Goal: Information Seeking & Learning: Learn about a topic

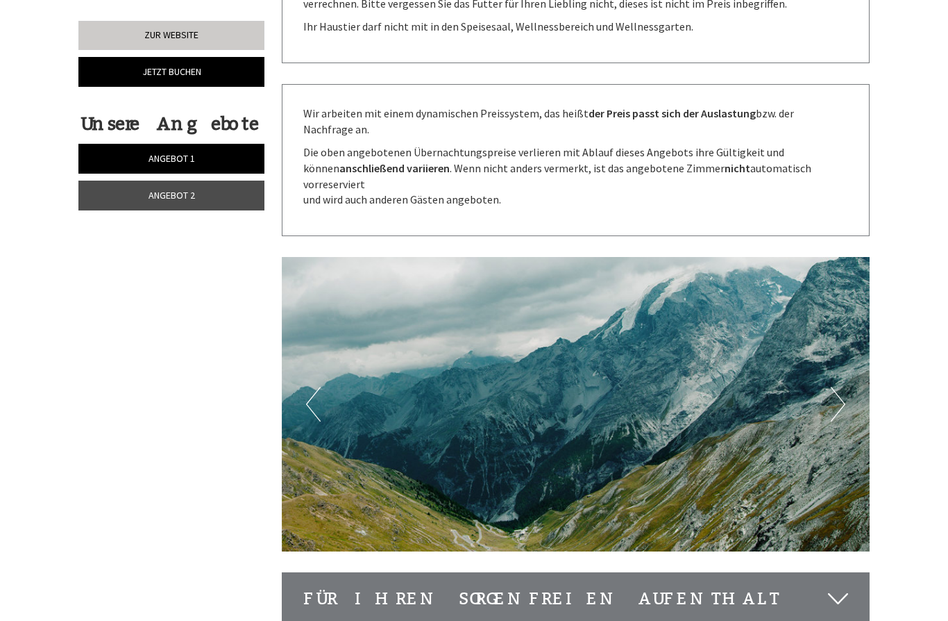
scroll to position [2778, 0]
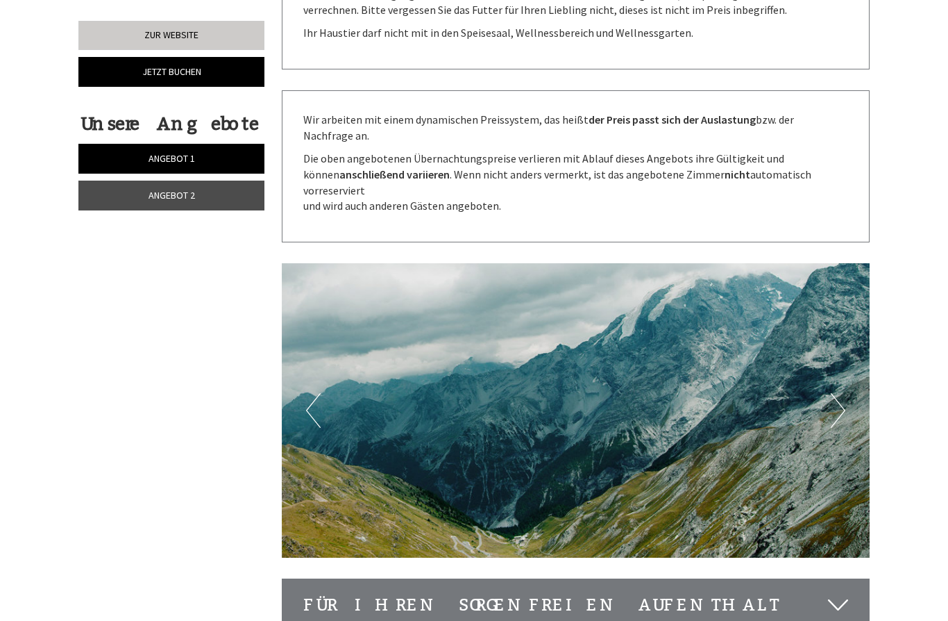
click at [841, 393] on button "Next" at bounding box center [838, 410] width 15 height 35
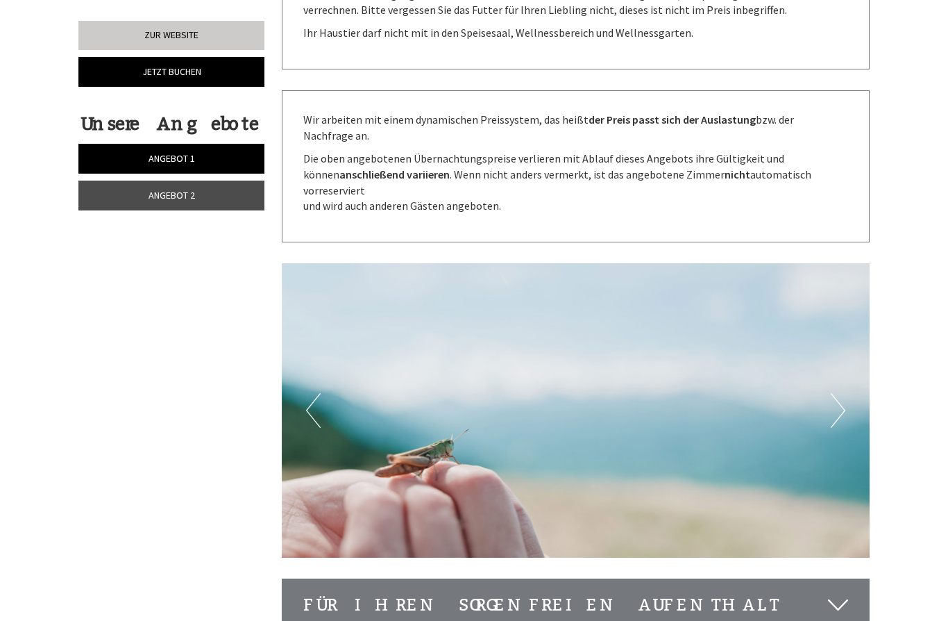
click at [848, 319] on img at bounding box center [576, 410] width 589 height 294
click at [844, 393] on button "Next" at bounding box center [838, 410] width 15 height 35
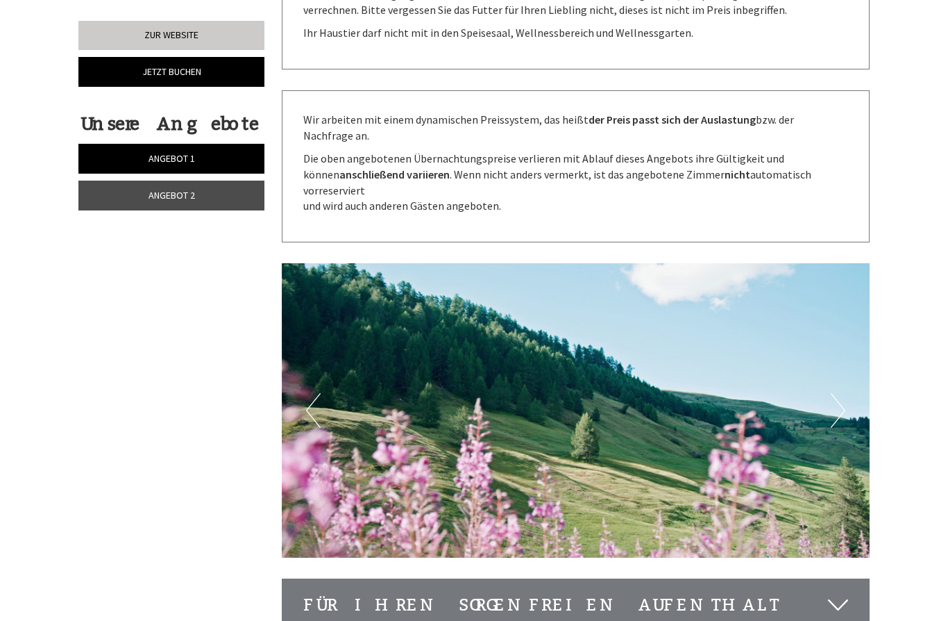
click at [849, 319] on img at bounding box center [576, 410] width 589 height 294
click at [845, 393] on button "Next" at bounding box center [838, 410] width 15 height 35
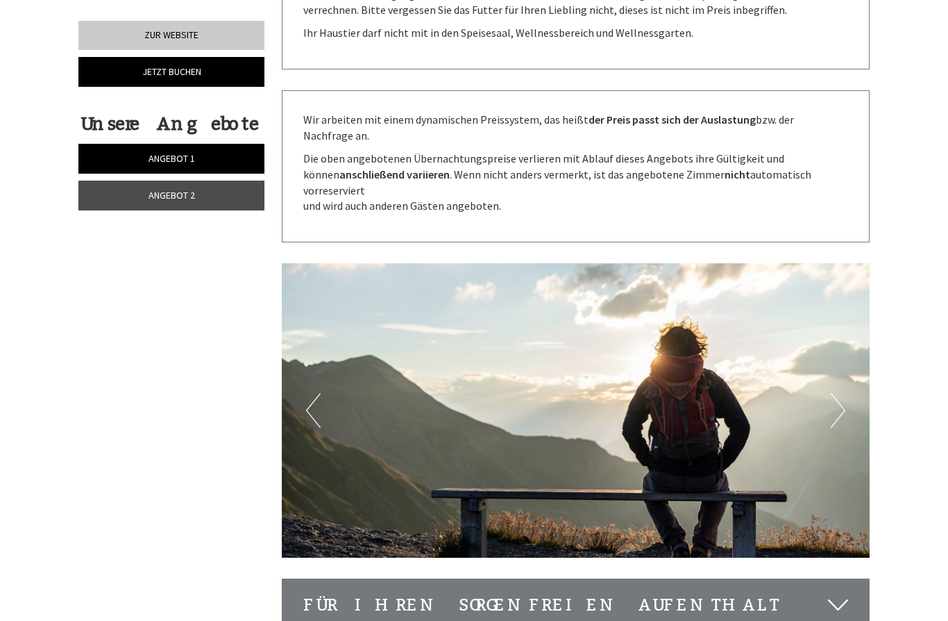
click at [849, 319] on img at bounding box center [576, 410] width 589 height 294
click at [844, 393] on button "Next" at bounding box center [838, 410] width 15 height 35
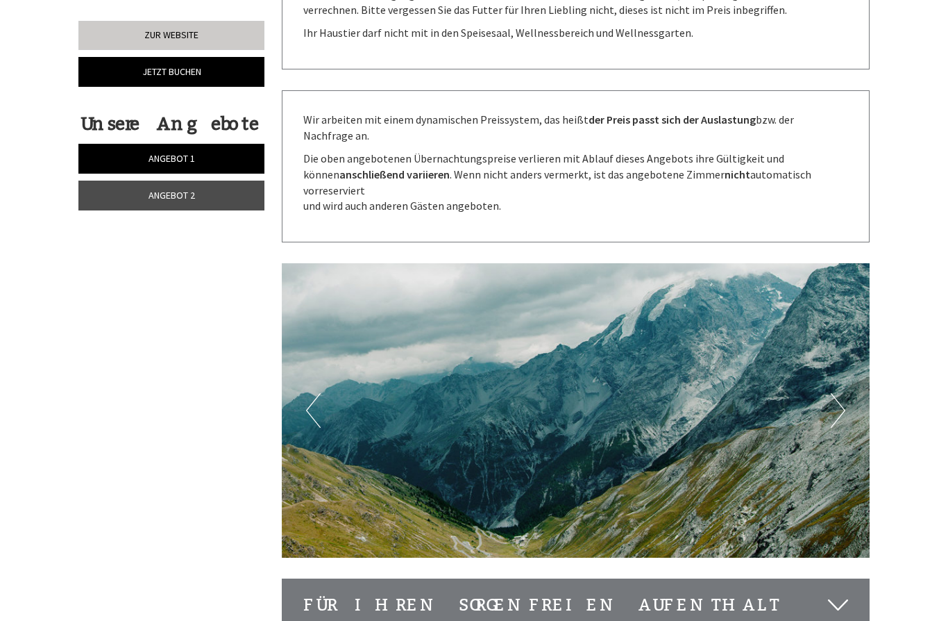
click at [845, 393] on button "Next" at bounding box center [838, 410] width 15 height 35
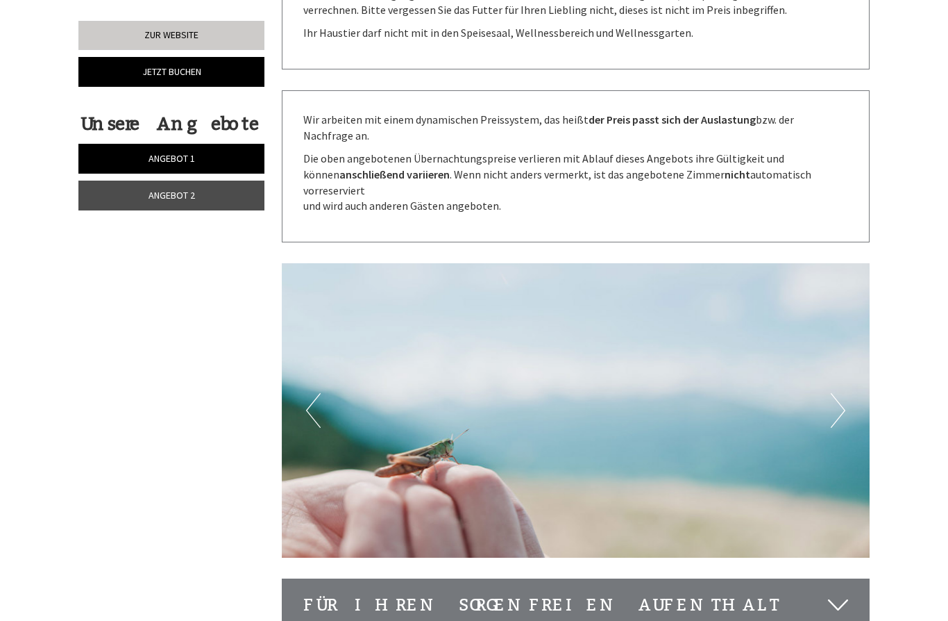
click at [848, 315] on img at bounding box center [576, 410] width 589 height 294
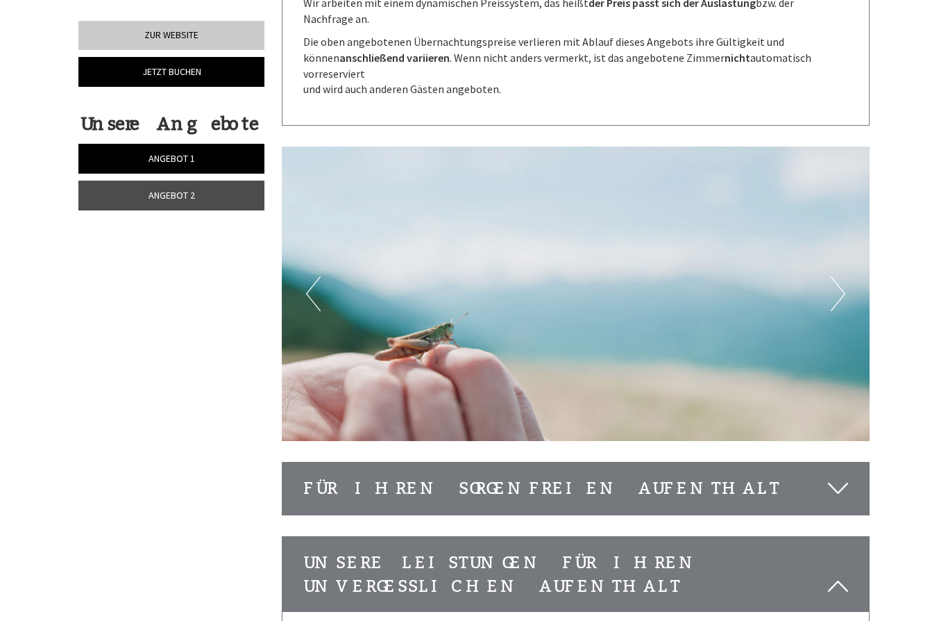
scroll to position [2922, 0]
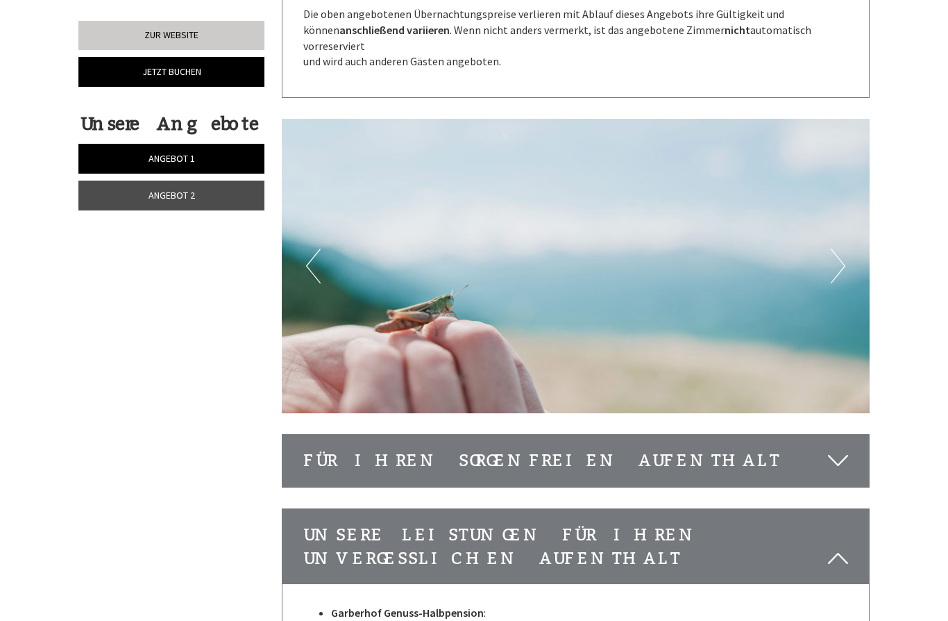
click at [839, 448] on icon at bounding box center [838, 460] width 20 height 24
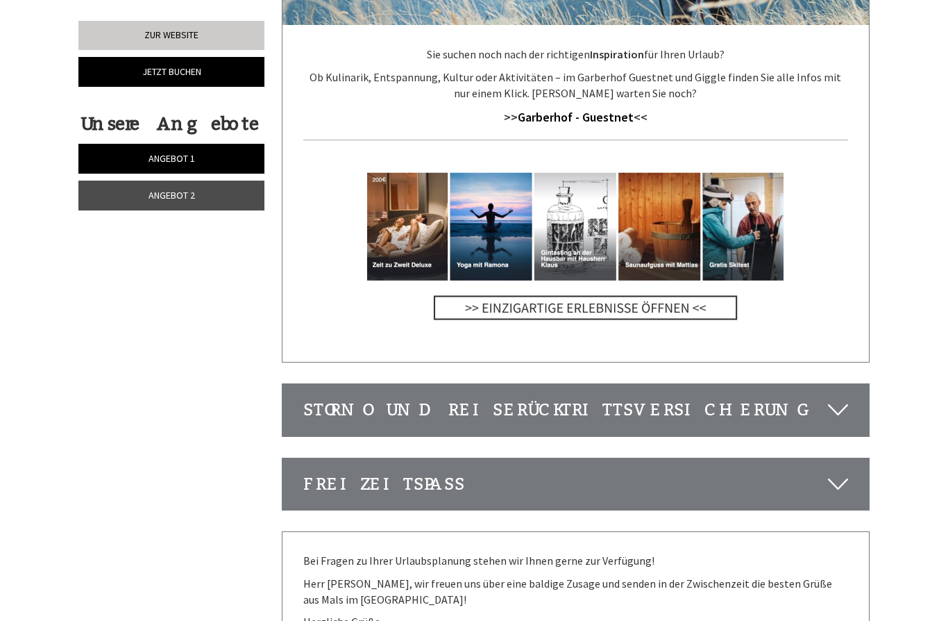
scroll to position [4596, 0]
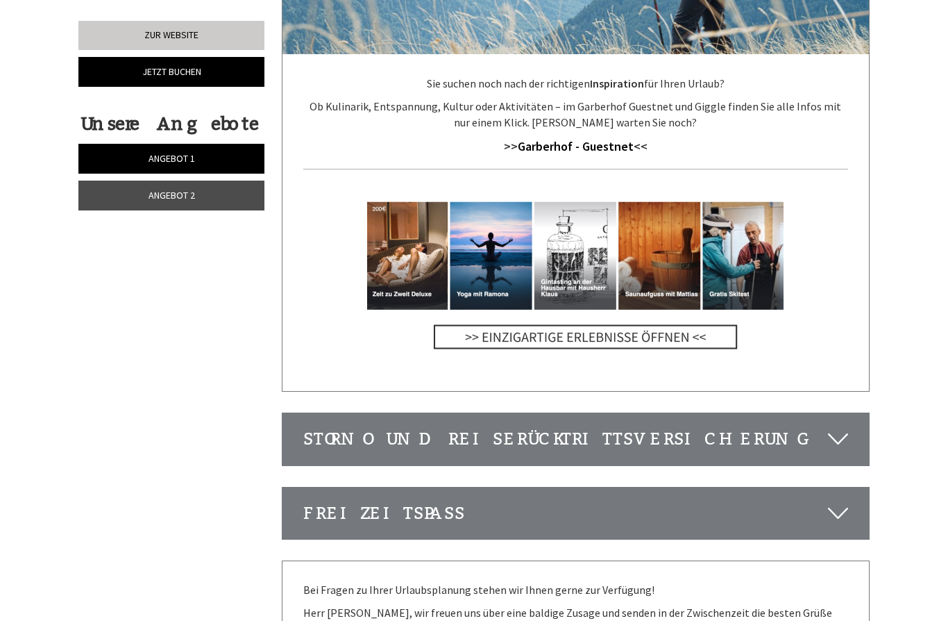
click at [862, 413] on div "Storno und Reiserücktrittsversicherung" at bounding box center [576, 438] width 587 height 51
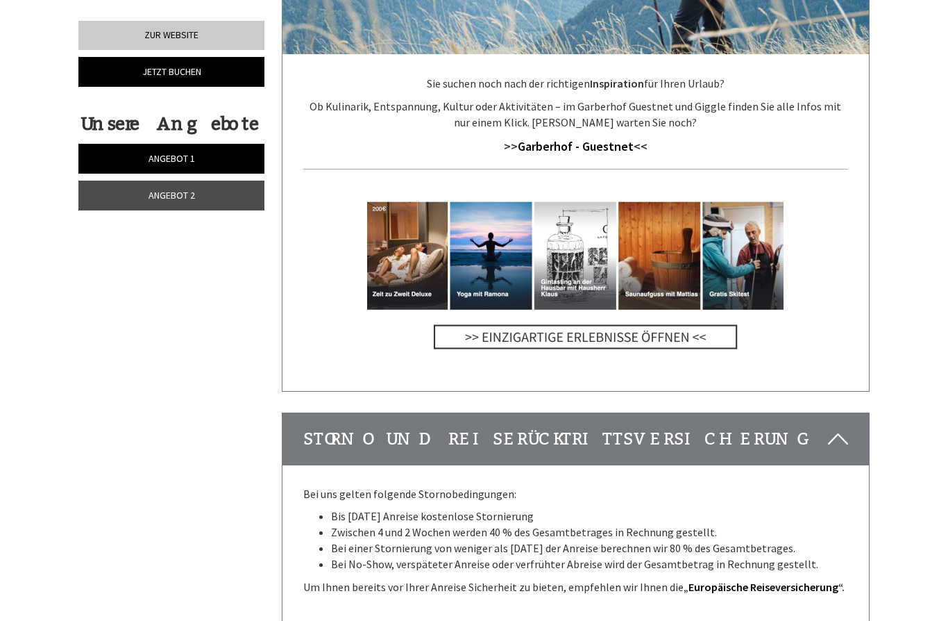
click at [843, 427] on icon at bounding box center [838, 439] width 20 height 24
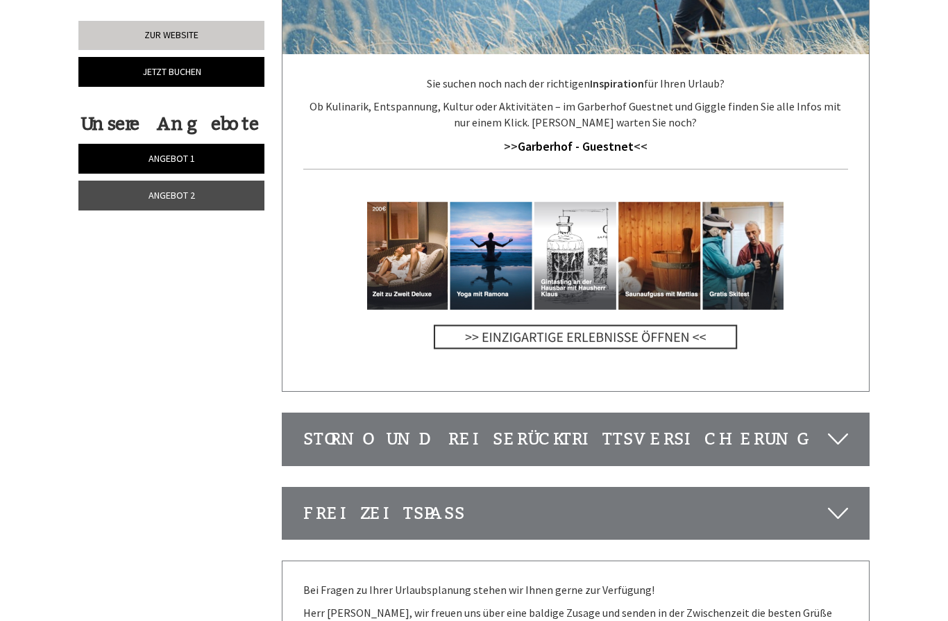
click at [848, 427] on icon at bounding box center [838, 439] width 20 height 24
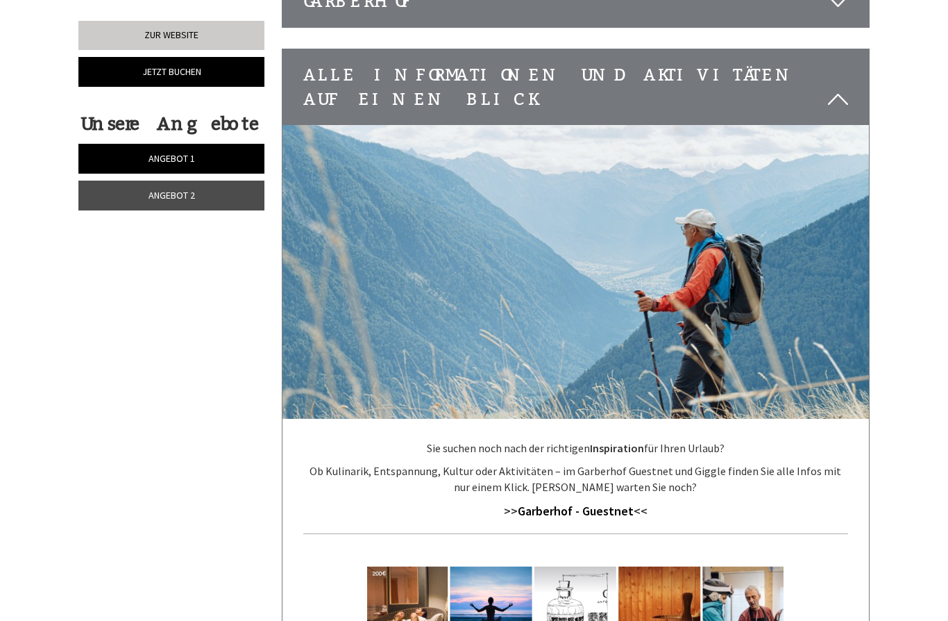
click at [124, 153] on link "Angebot 1" at bounding box center [171, 159] width 186 height 30
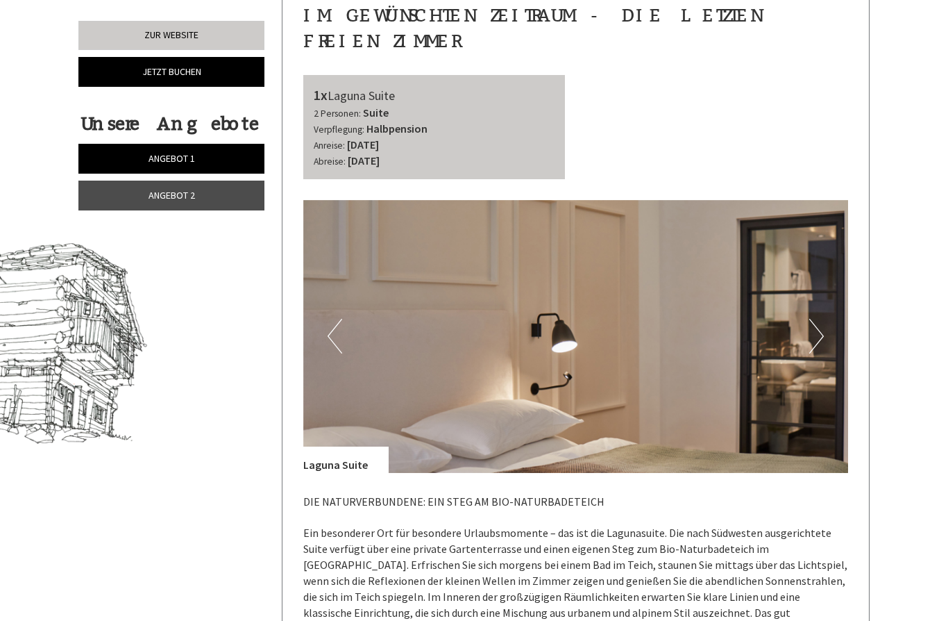
scroll to position [564, 0]
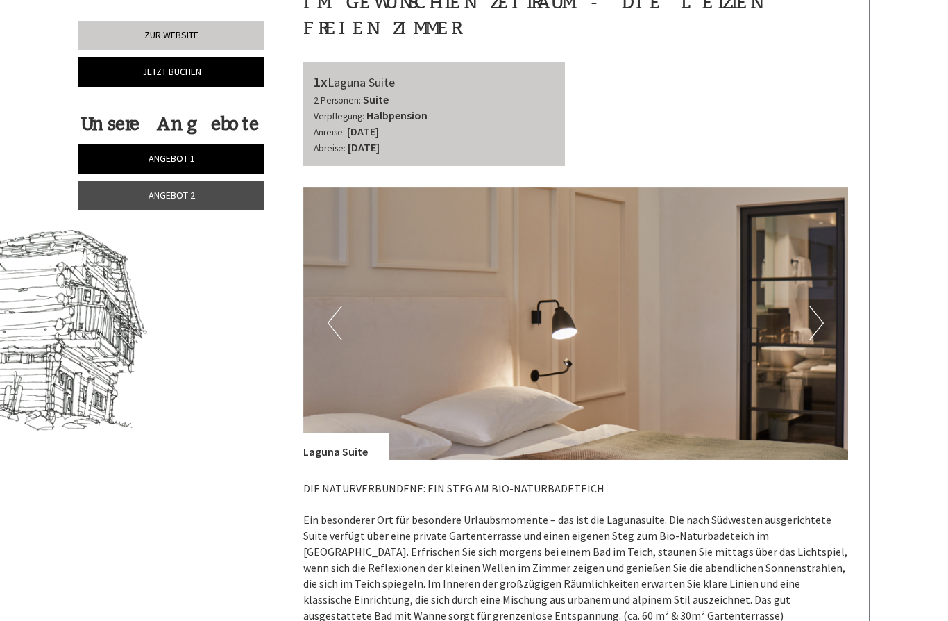
click at [823, 305] on button "Next" at bounding box center [817, 322] width 15 height 35
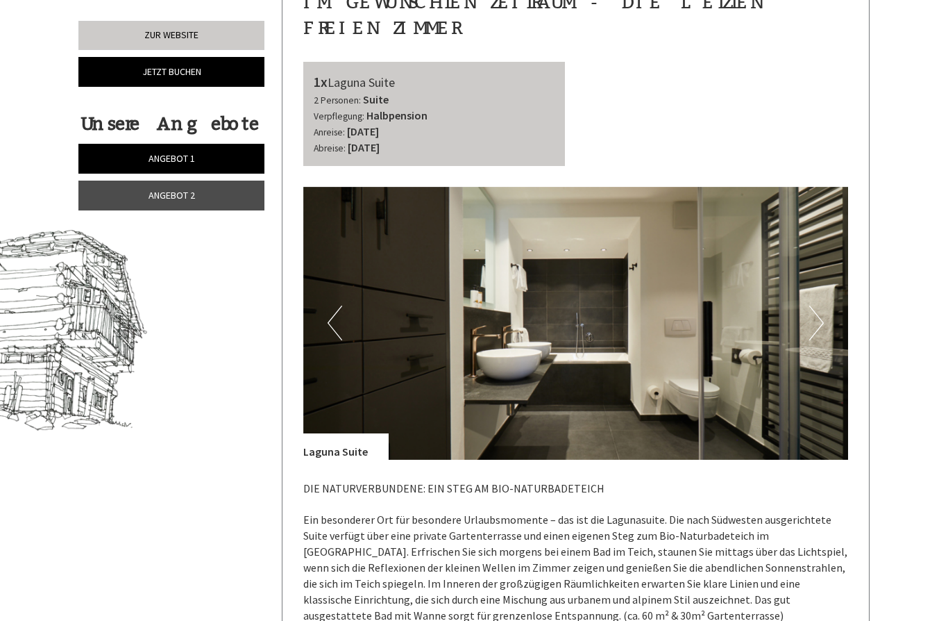
click at [819, 305] on button "Next" at bounding box center [817, 322] width 15 height 35
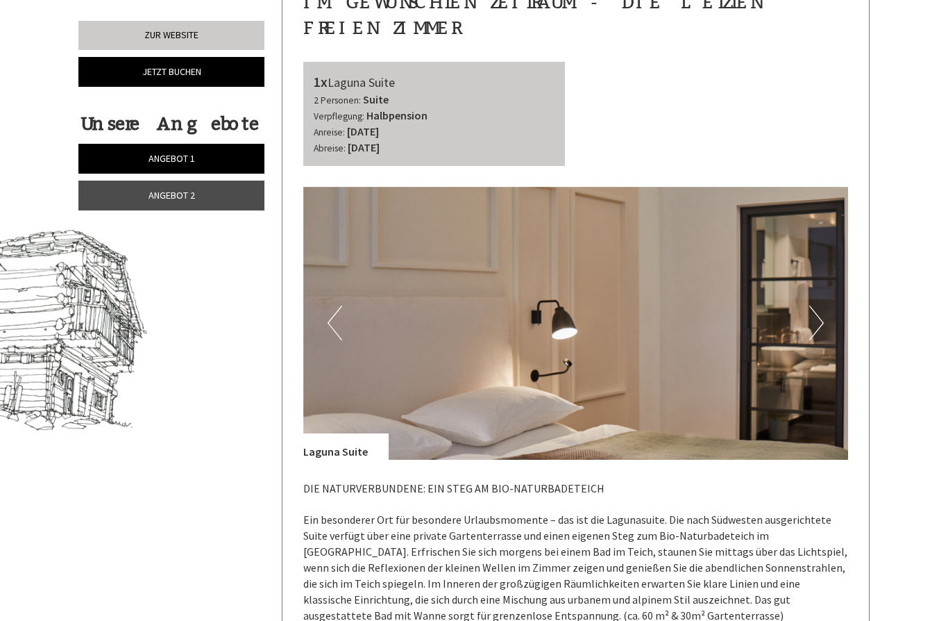
click at [826, 288] on img at bounding box center [576, 323] width 546 height 273
click at [822, 305] on button "Next" at bounding box center [817, 322] width 15 height 35
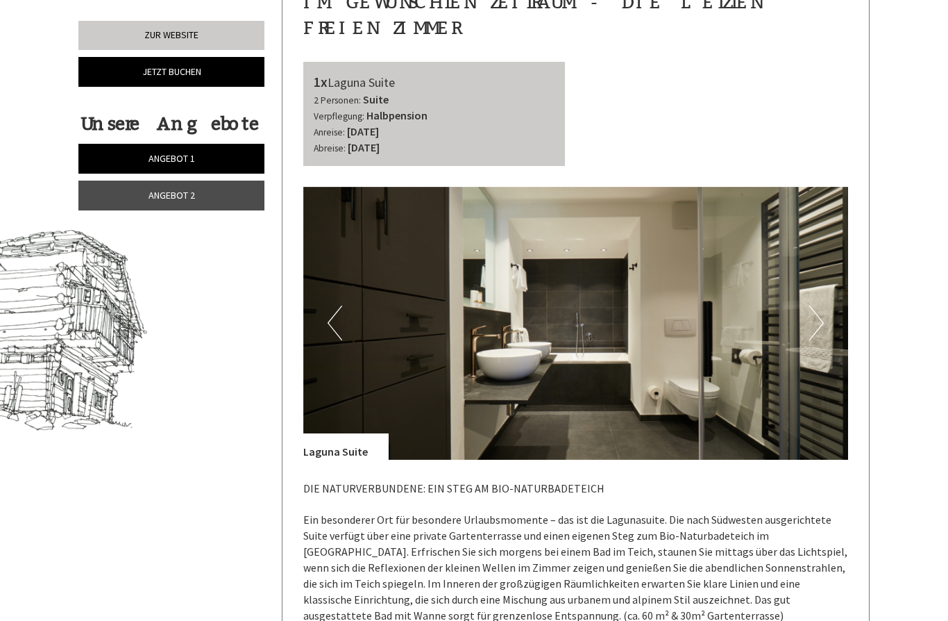
click at [821, 305] on button "Next" at bounding box center [817, 322] width 15 height 35
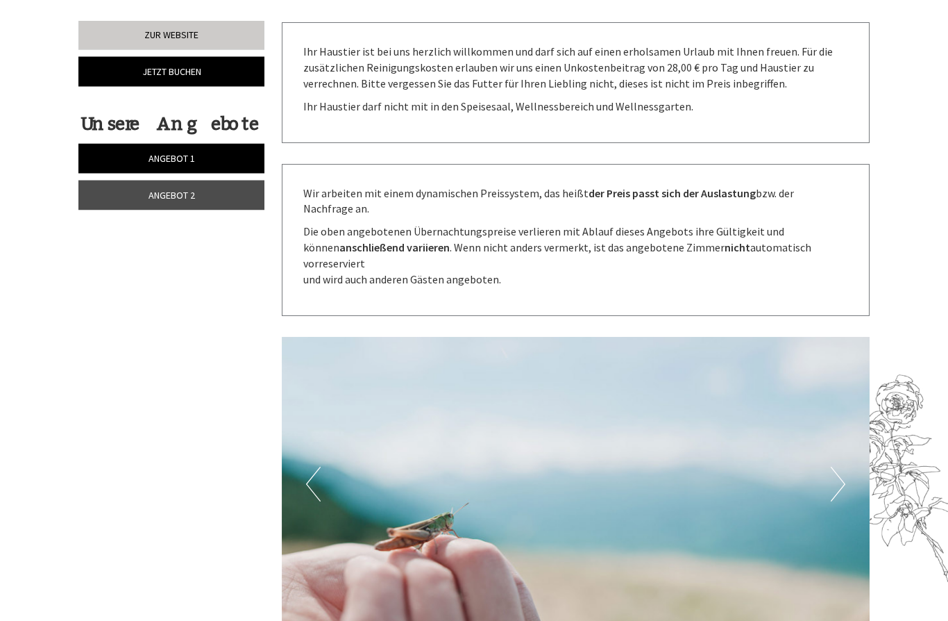
scroll to position [1667, 0]
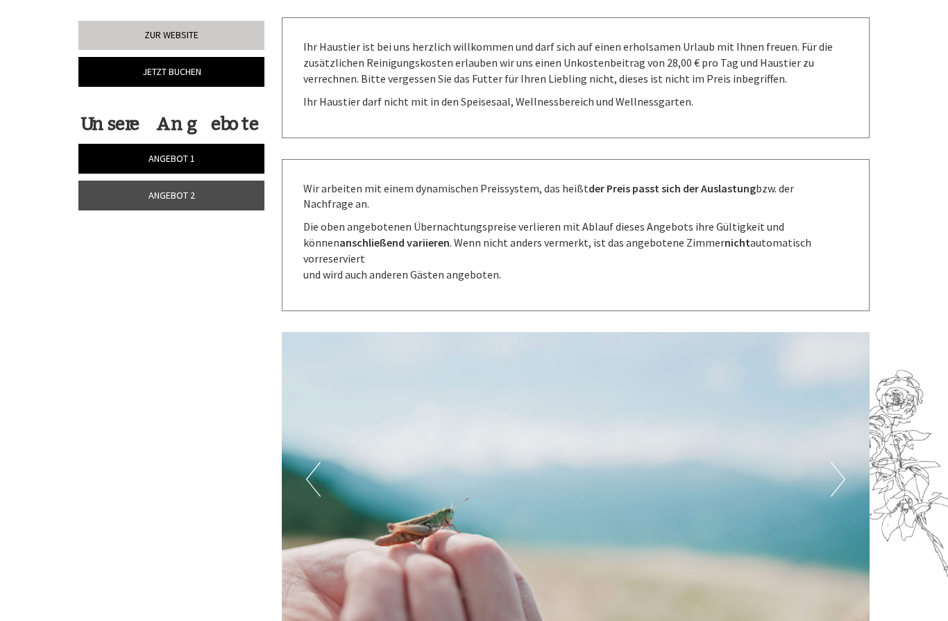
click at [837, 462] on button "Next" at bounding box center [838, 479] width 15 height 35
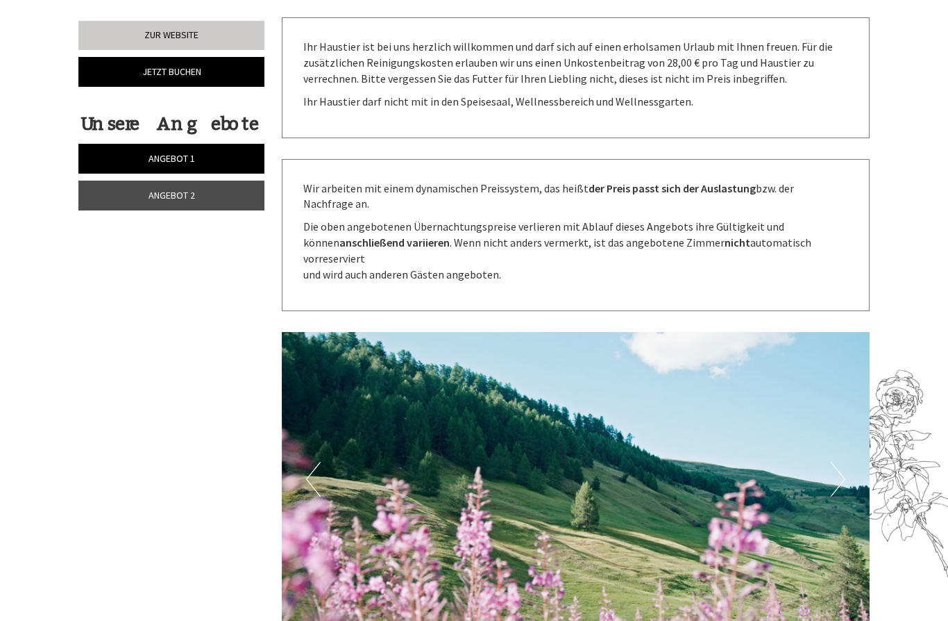
click at [841, 462] on button "Next" at bounding box center [838, 479] width 15 height 35
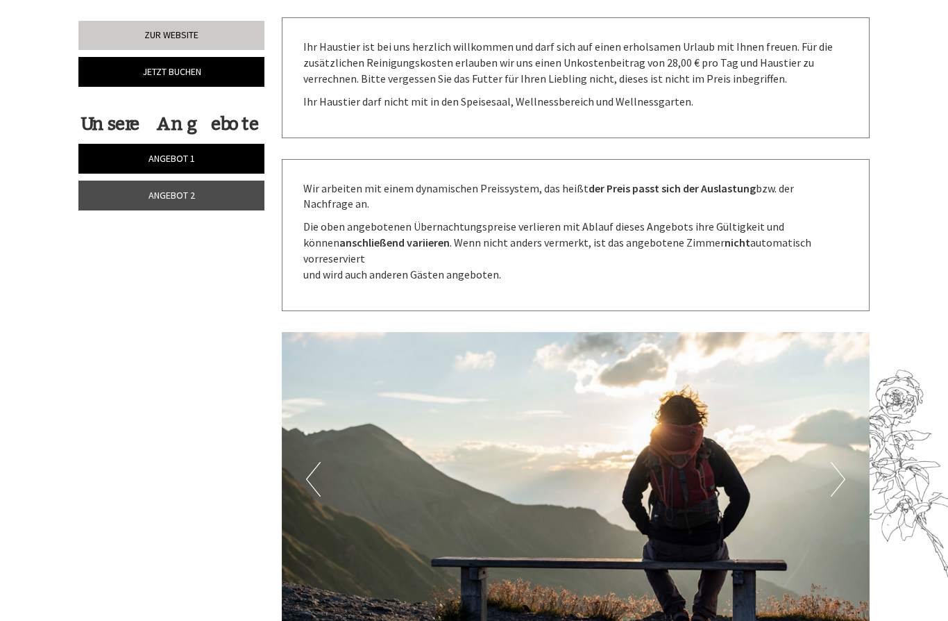
click at [843, 462] on button "Next" at bounding box center [838, 479] width 15 height 35
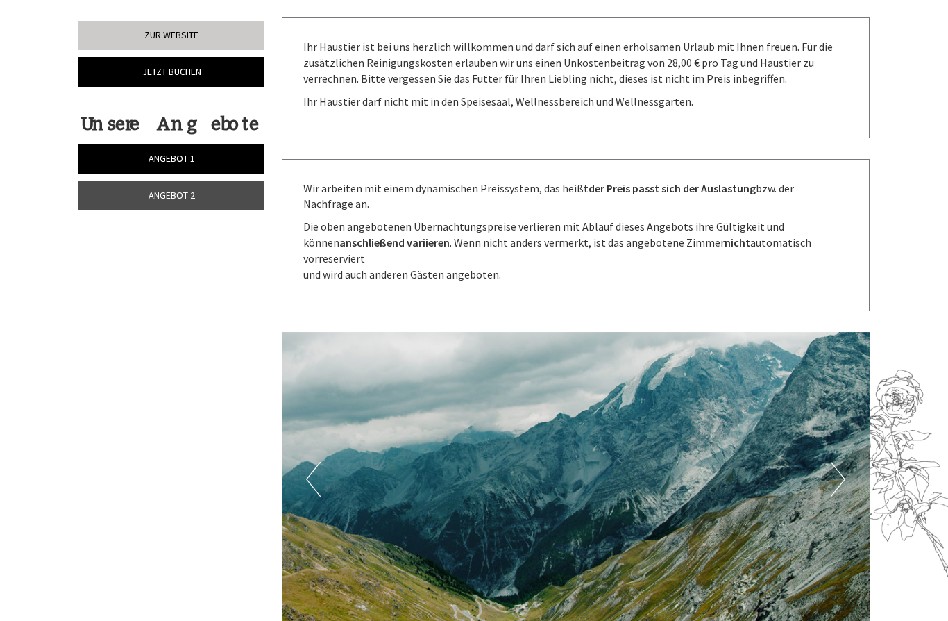
click at [845, 462] on button "Next" at bounding box center [838, 479] width 15 height 35
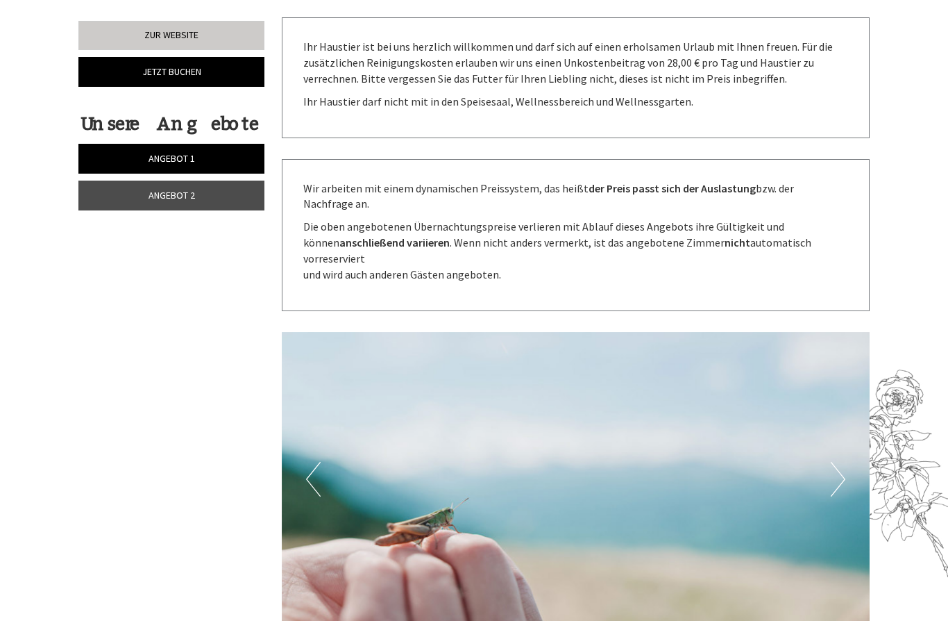
click at [846, 424] on img at bounding box center [576, 479] width 589 height 294
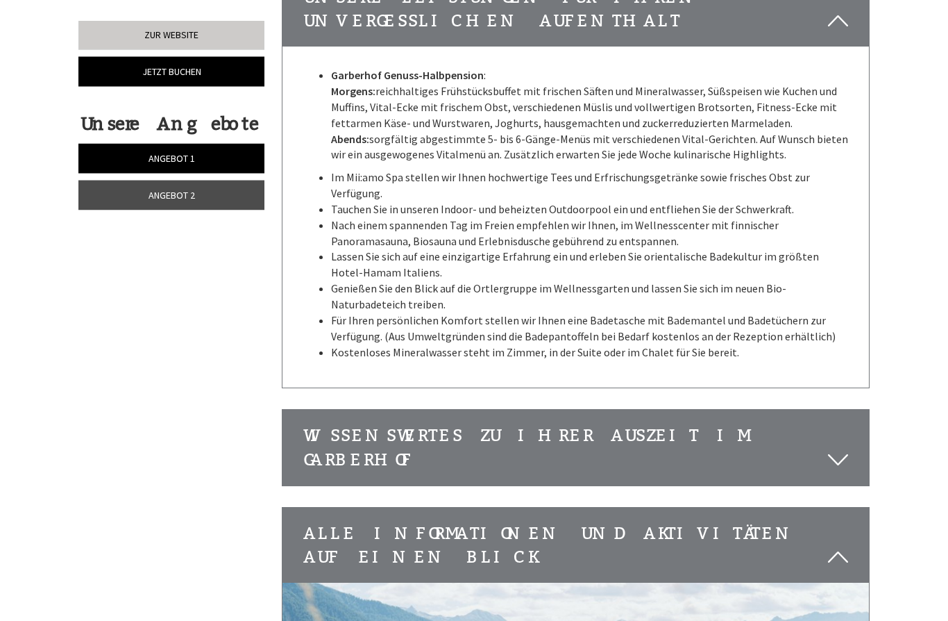
scroll to position [2747, 0]
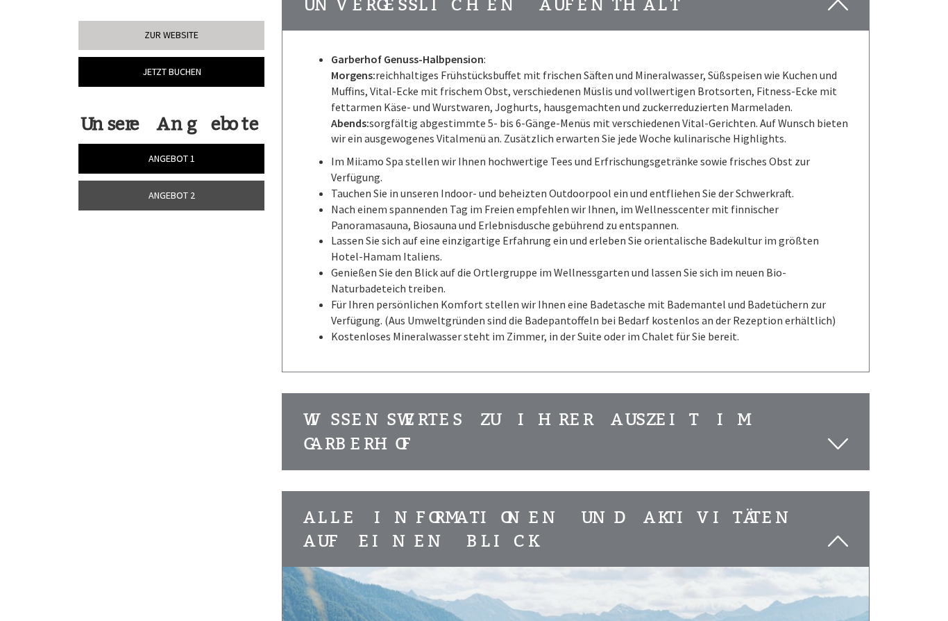
click at [855, 394] on div "Wissenswertes zu Ihrer Auszeit im Garberhof" at bounding box center [576, 432] width 587 height 76
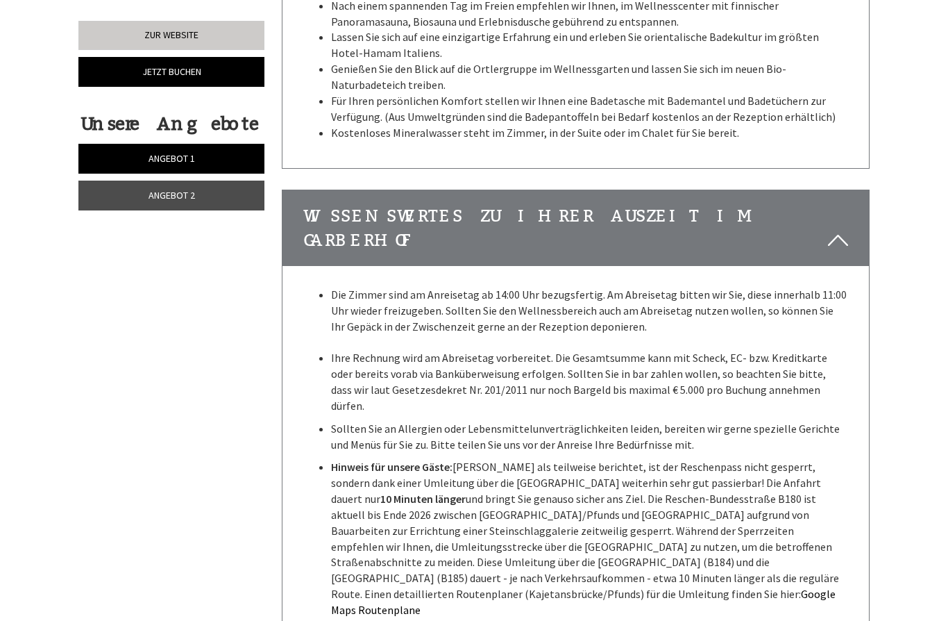
scroll to position [2962, 0]
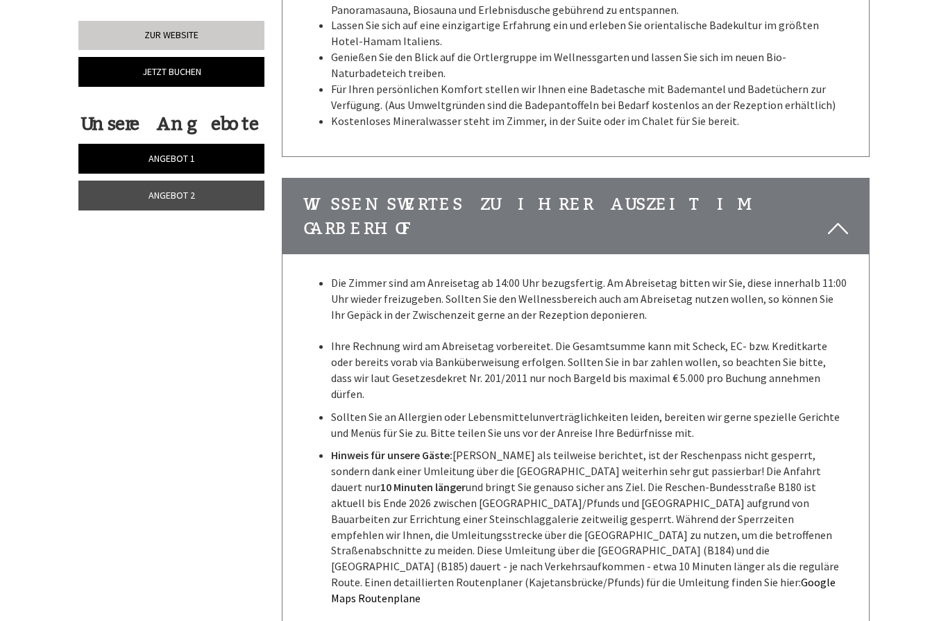
click at [842, 447] on p "Hinweis für unsere Gäste: Anders als teilweise berichtet, ist der Reschenpass n…" at bounding box center [590, 526] width 518 height 158
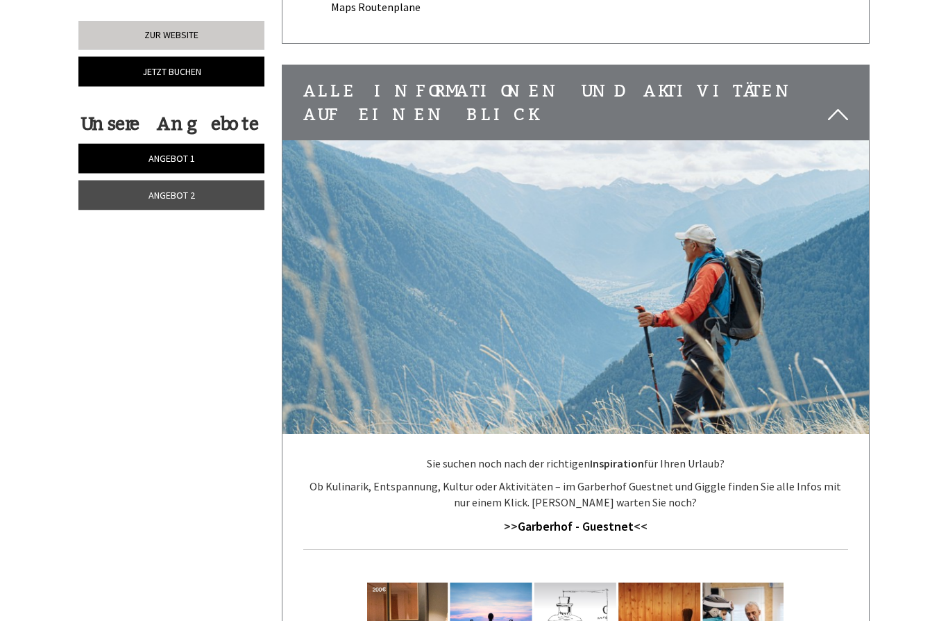
scroll to position [3553, 0]
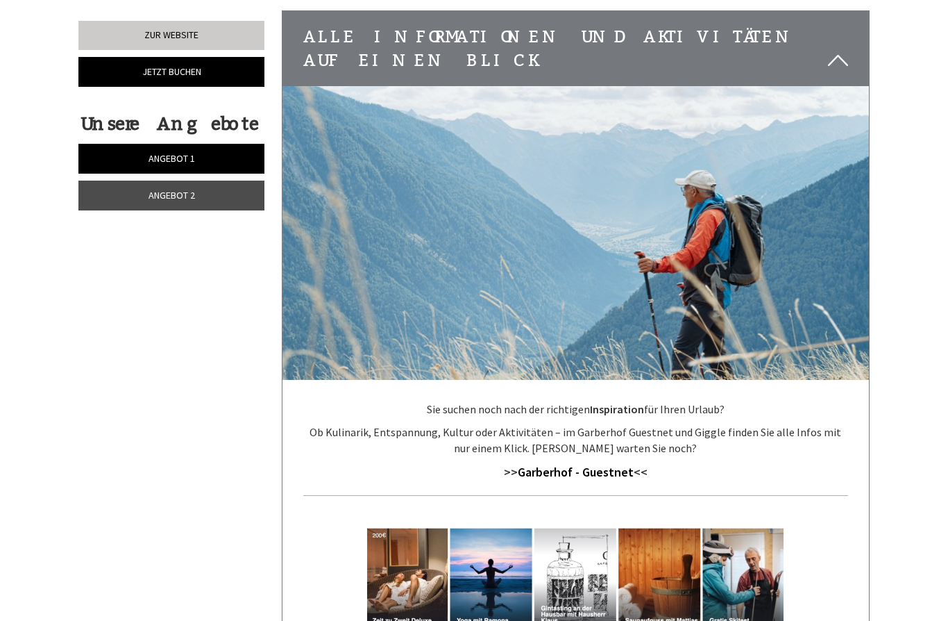
scroll to position [3614, 0]
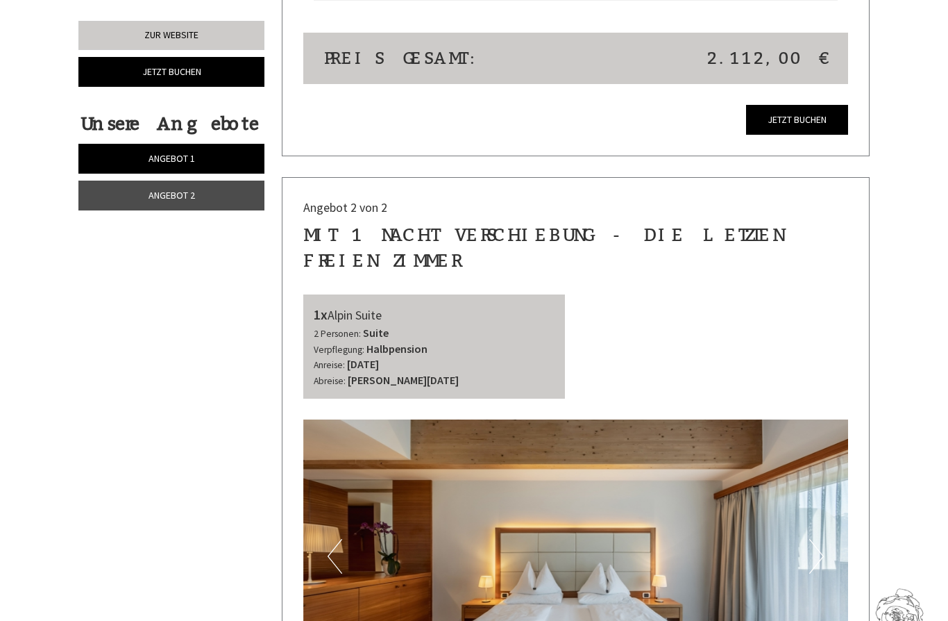
scroll to position [1433, 0]
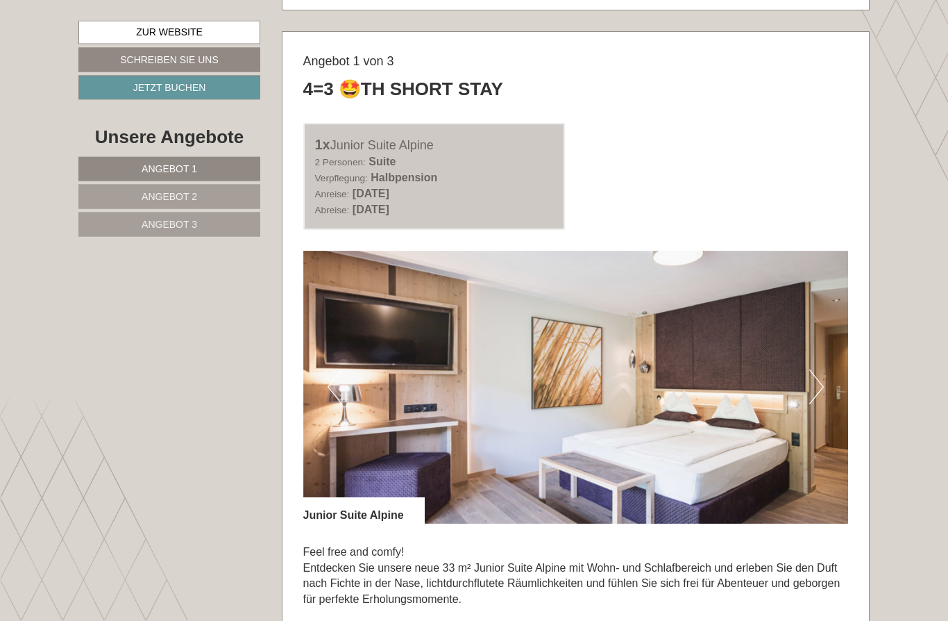
scroll to position [654, 0]
click at [819, 381] on button "Next" at bounding box center [817, 386] width 15 height 35
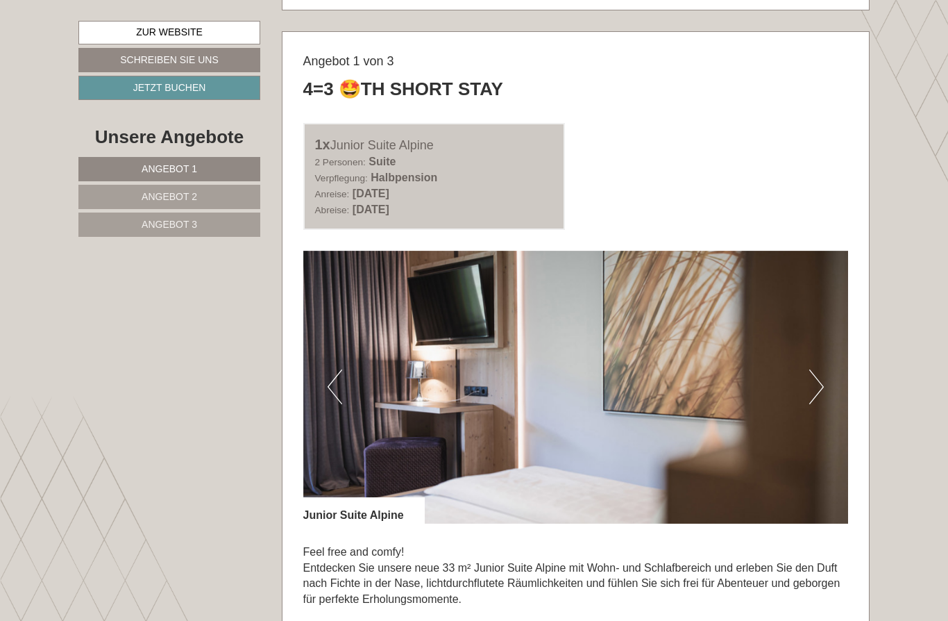
click at [819, 379] on button "Next" at bounding box center [817, 386] width 15 height 35
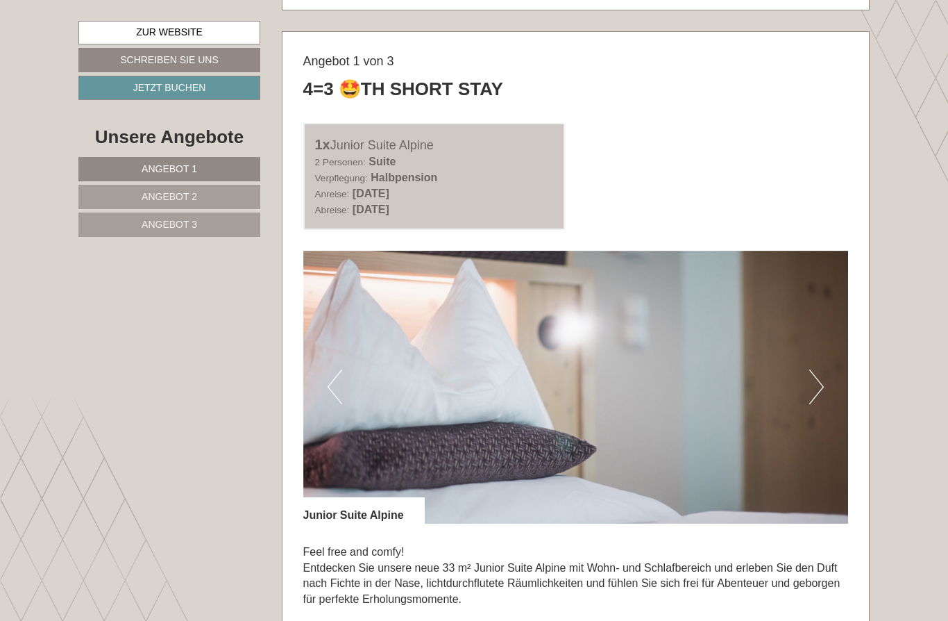
click at [819, 382] on button "Next" at bounding box center [817, 386] width 15 height 35
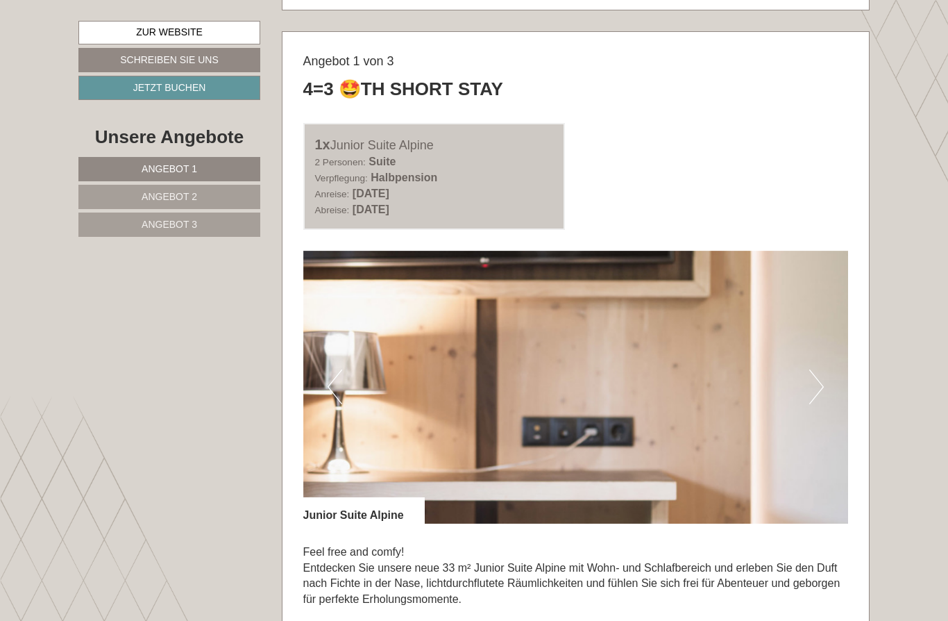
click at [819, 382] on button "Next" at bounding box center [817, 386] width 15 height 35
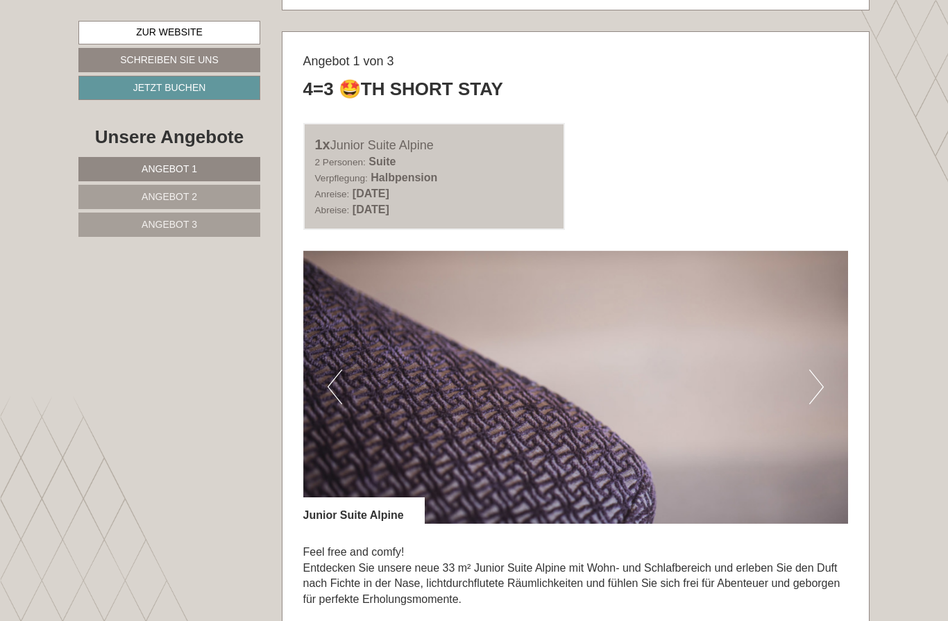
click at [820, 382] on button "Next" at bounding box center [817, 386] width 15 height 35
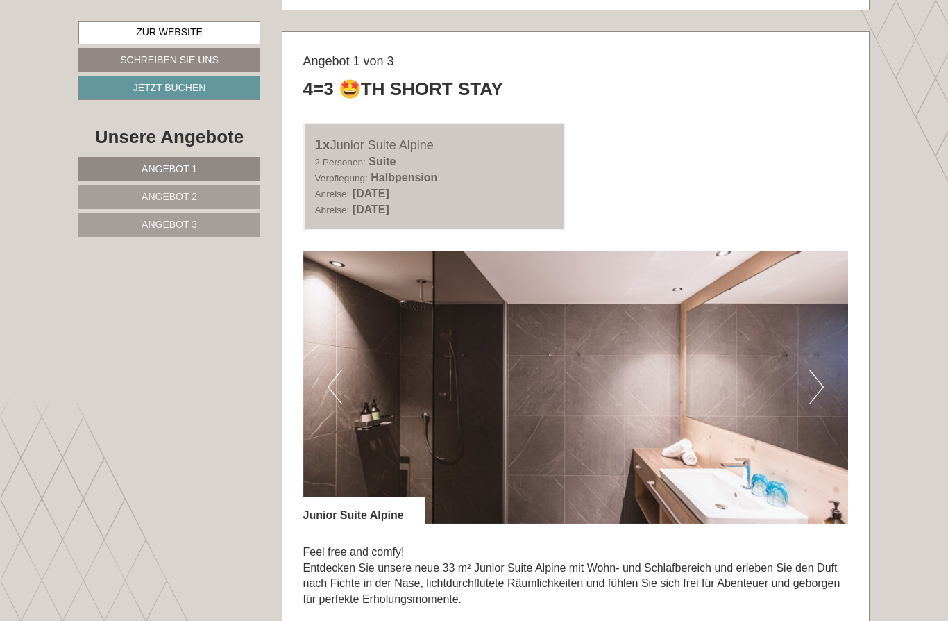
click at [821, 383] on button "Next" at bounding box center [817, 386] width 15 height 35
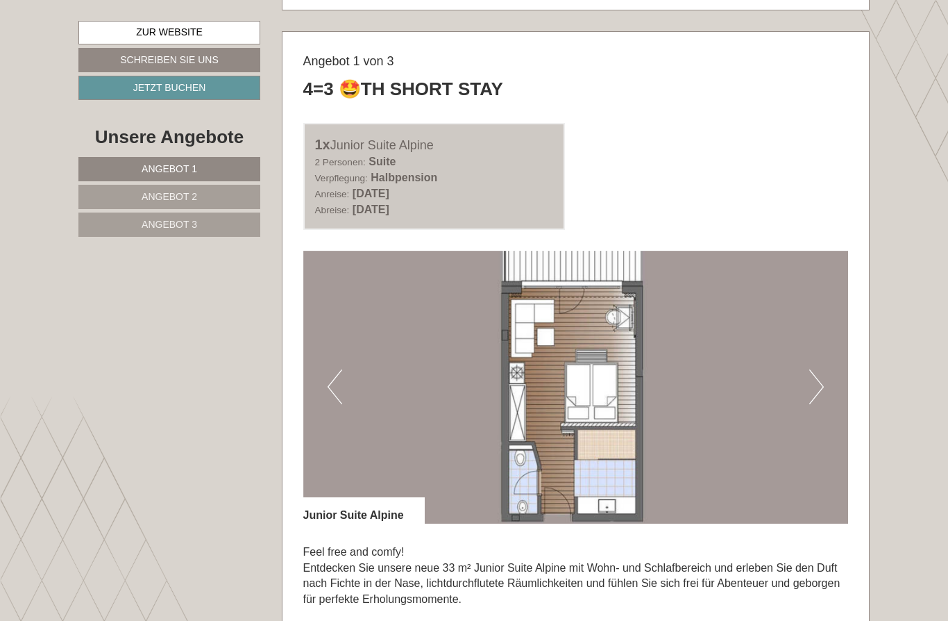
click at [818, 387] on button "Next" at bounding box center [817, 386] width 15 height 35
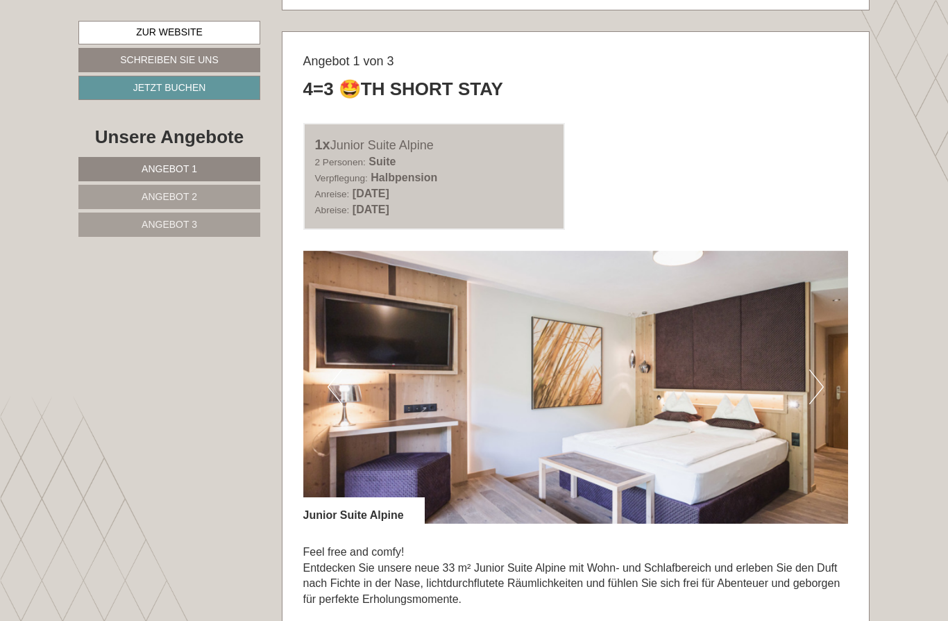
click at [820, 386] on button "Next" at bounding box center [817, 386] width 15 height 35
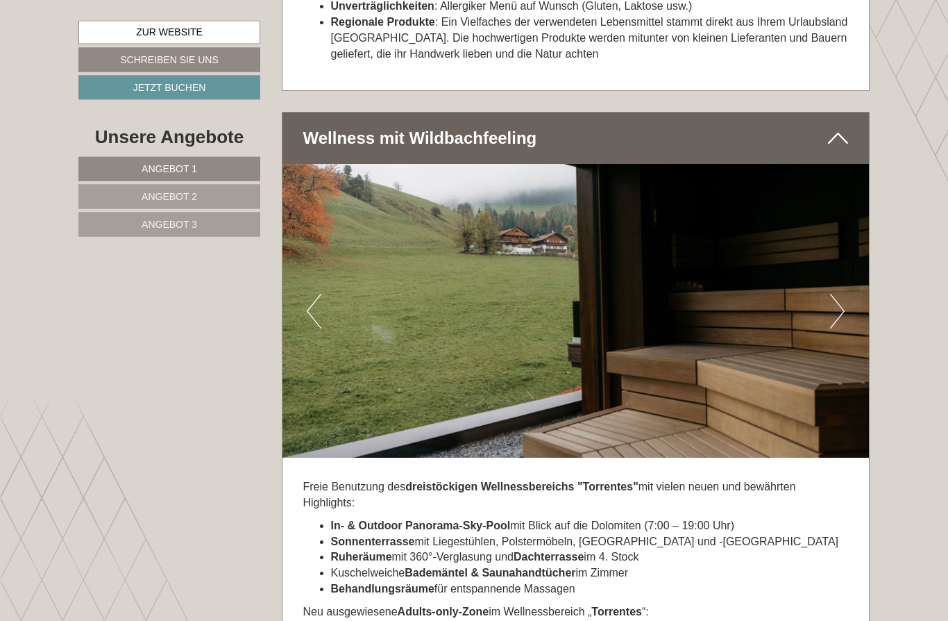
scroll to position [5841, 0]
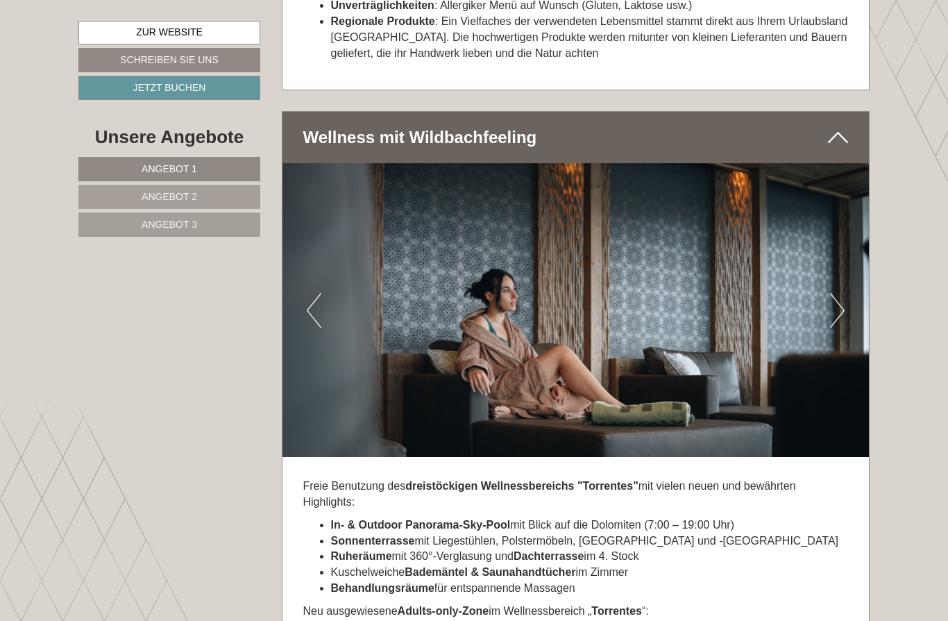
click at [838, 293] on button "Next" at bounding box center [837, 310] width 15 height 35
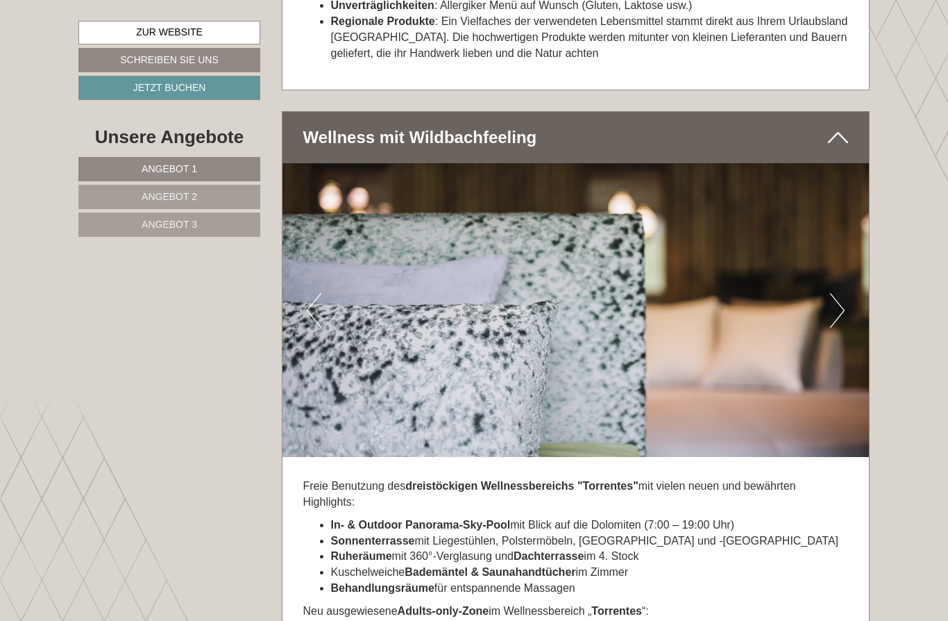
click at [845, 238] on img at bounding box center [576, 310] width 587 height 294
click at [838, 293] on button "Next" at bounding box center [837, 310] width 15 height 35
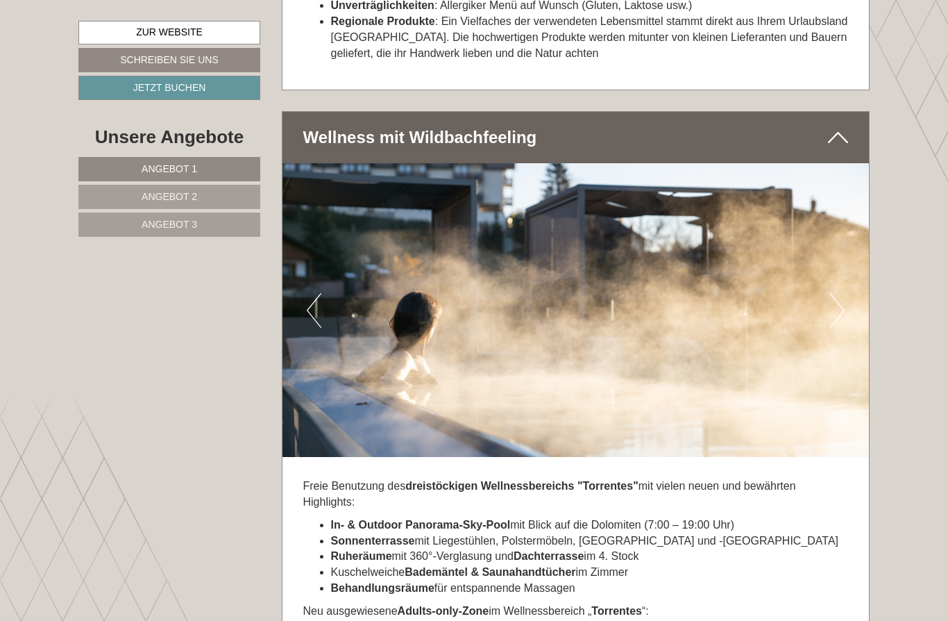
click at [832, 293] on button "Next" at bounding box center [837, 310] width 15 height 35
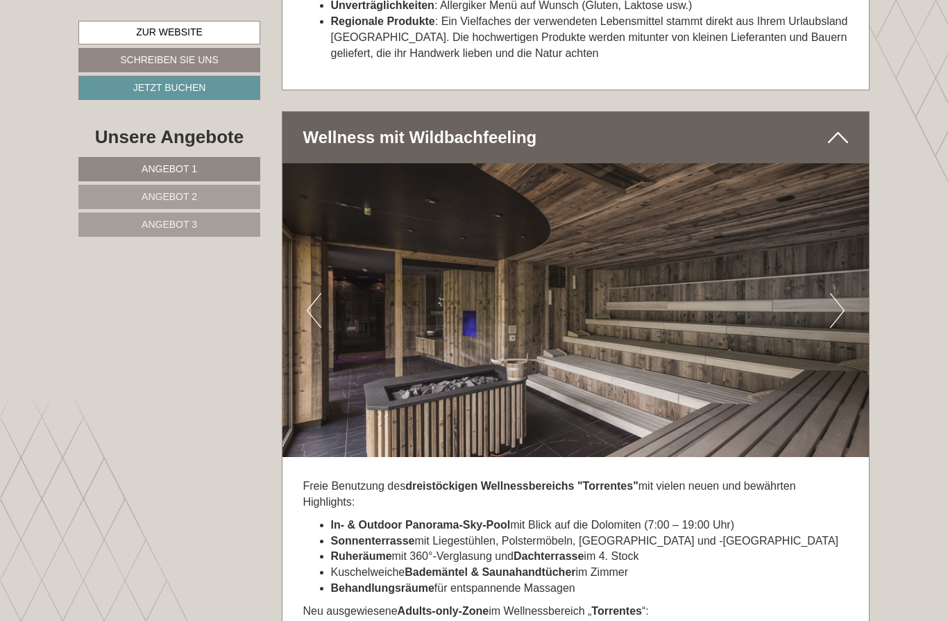
click at [841, 293] on button "Next" at bounding box center [837, 310] width 15 height 35
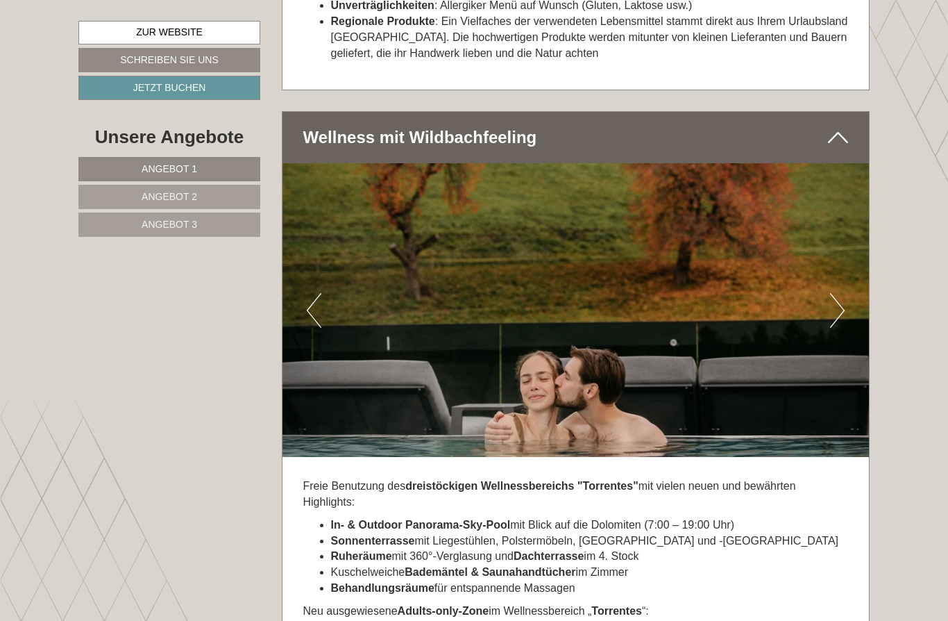
click at [843, 293] on button "Next" at bounding box center [837, 310] width 15 height 35
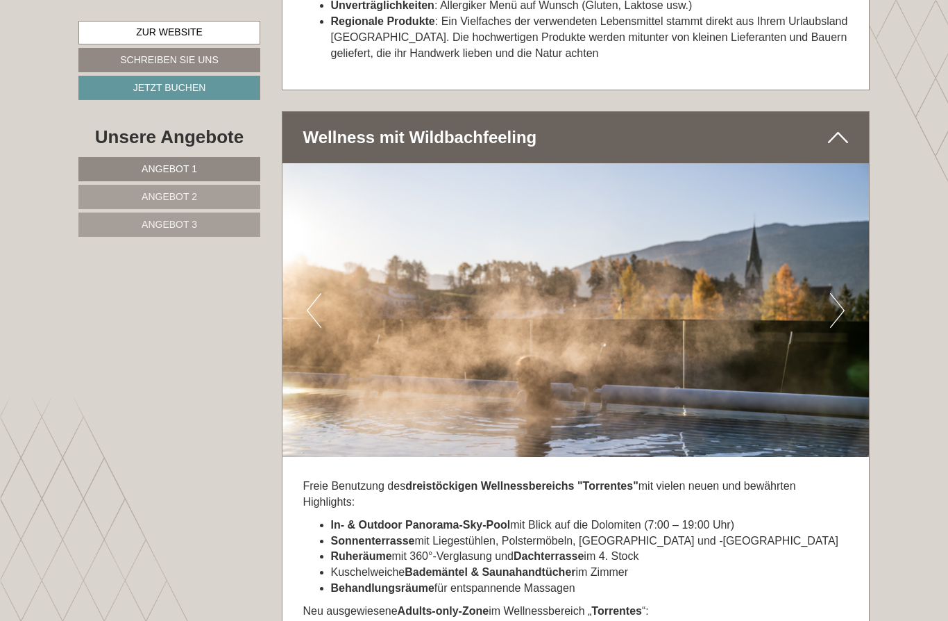
click at [844, 293] on button "Next" at bounding box center [837, 310] width 15 height 35
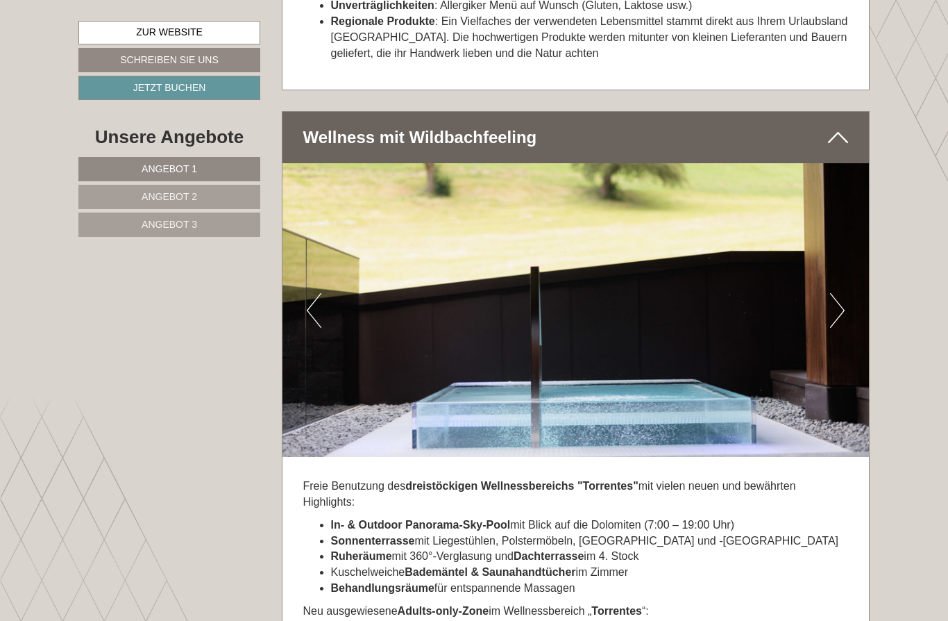
click at [844, 293] on button "Next" at bounding box center [837, 310] width 15 height 35
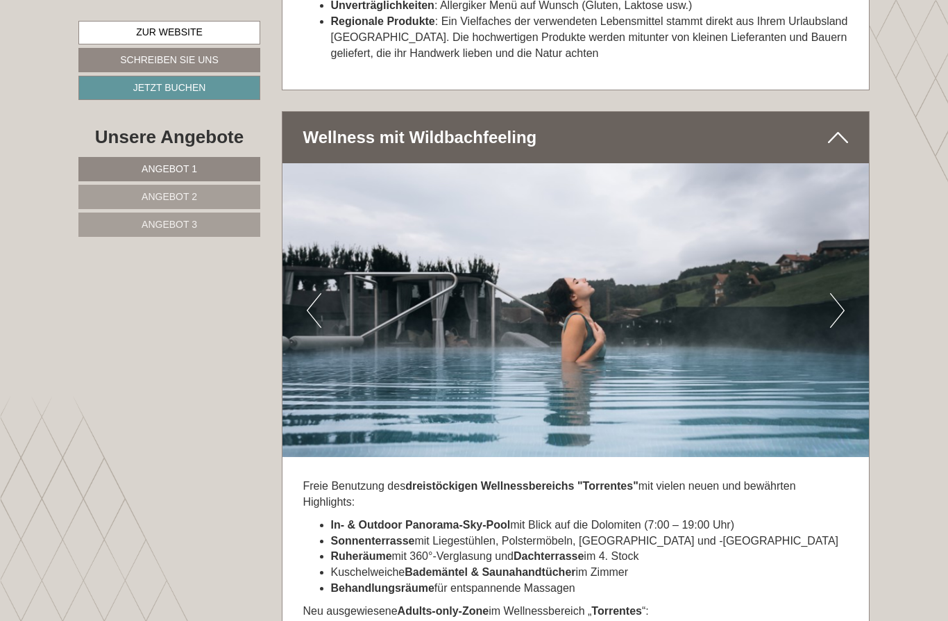
click at [848, 243] on img at bounding box center [576, 310] width 587 height 294
click at [850, 242] on img at bounding box center [576, 310] width 587 height 294
click at [845, 242] on img at bounding box center [576, 310] width 587 height 294
click at [835, 293] on button "Next" at bounding box center [837, 310] width 15 height 35
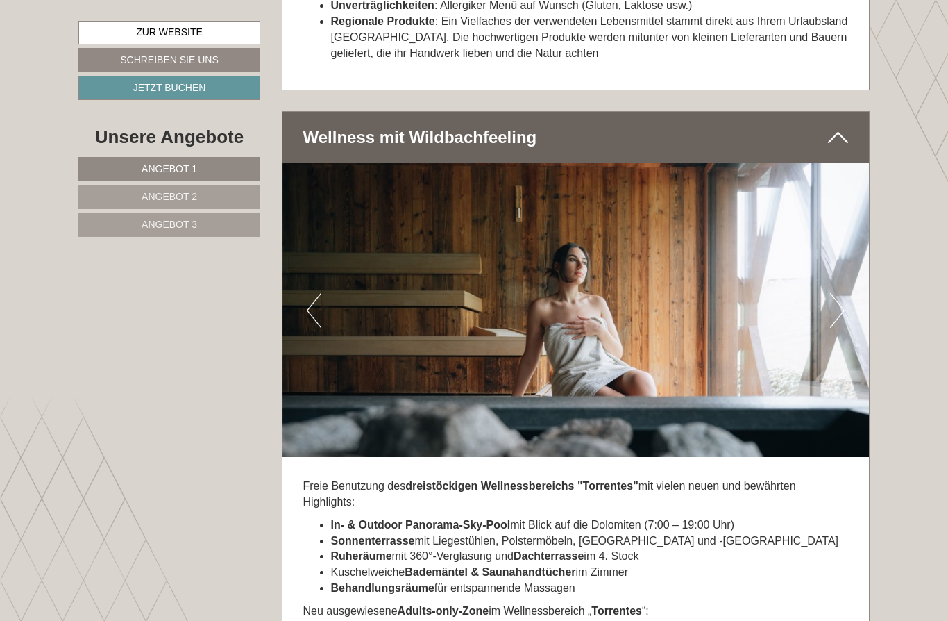
click at [841, 293] on button "Next" at bounding box center [837, 310] width 15 height 35
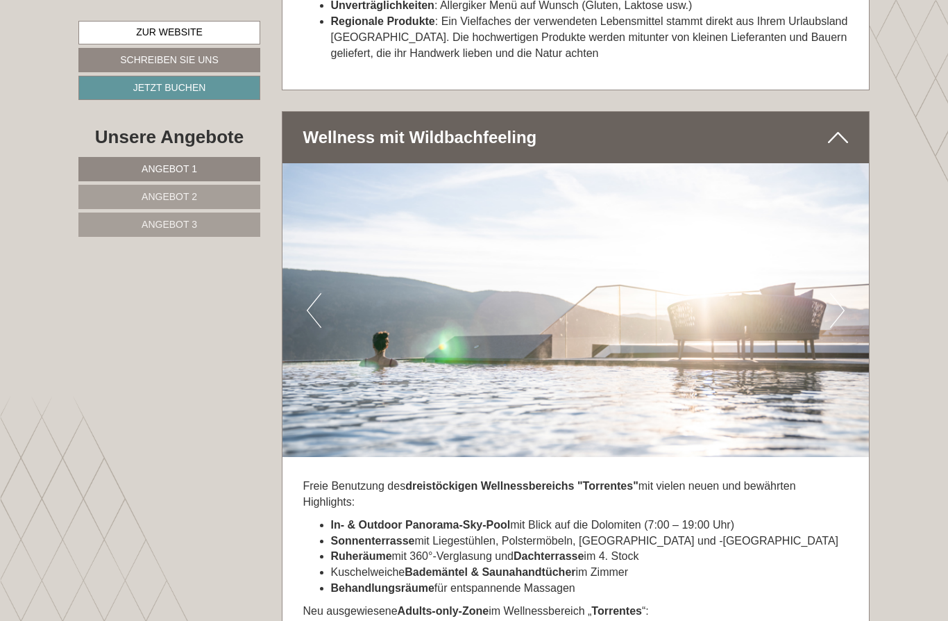
click at [840, 293] on button "Next" at bounding box center [837, 310] width 15 height 35
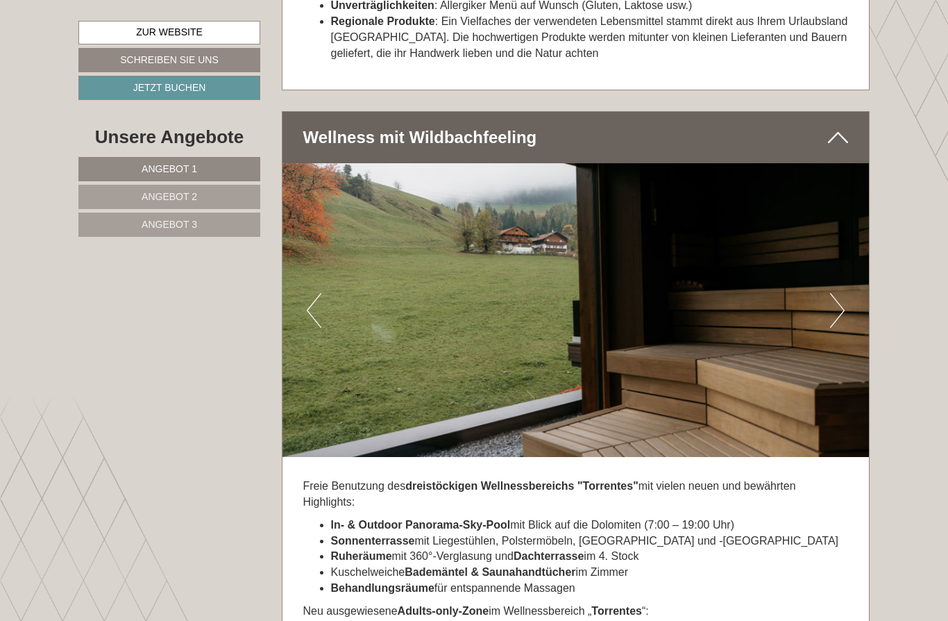
click at [317, 293] on button "Previous" at bounding box center [314, 310] width 15 height 35
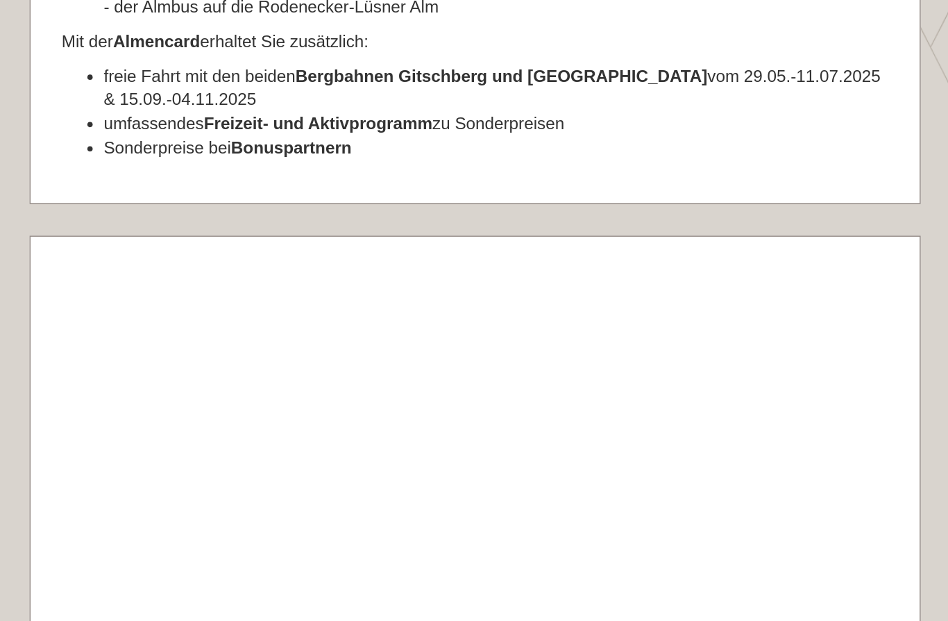
scroll to position [8085, 0]
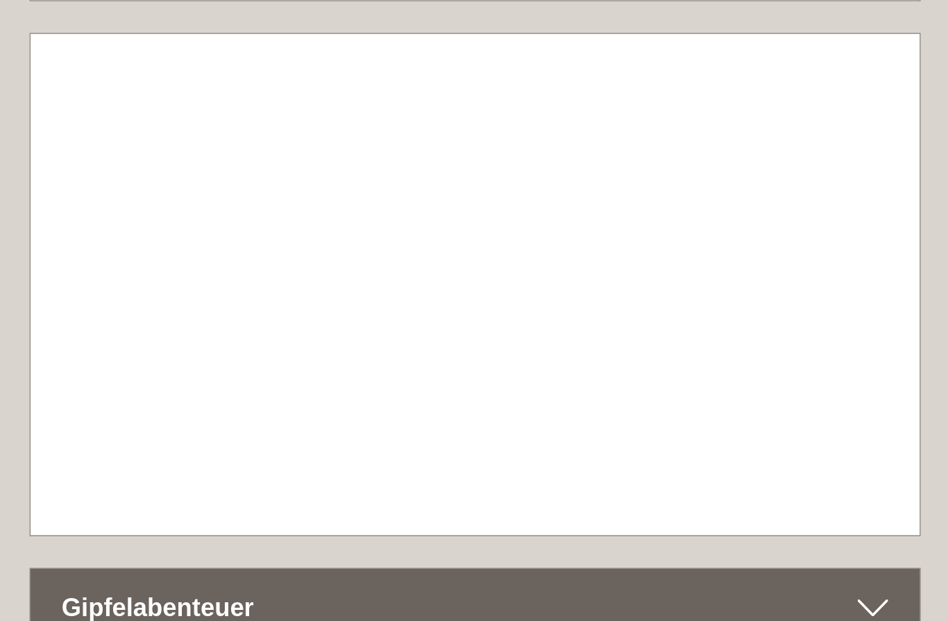
click at [577, 521] on div "Gipfelabenteuer" at bounding box center [576, 546] width 587 height 51
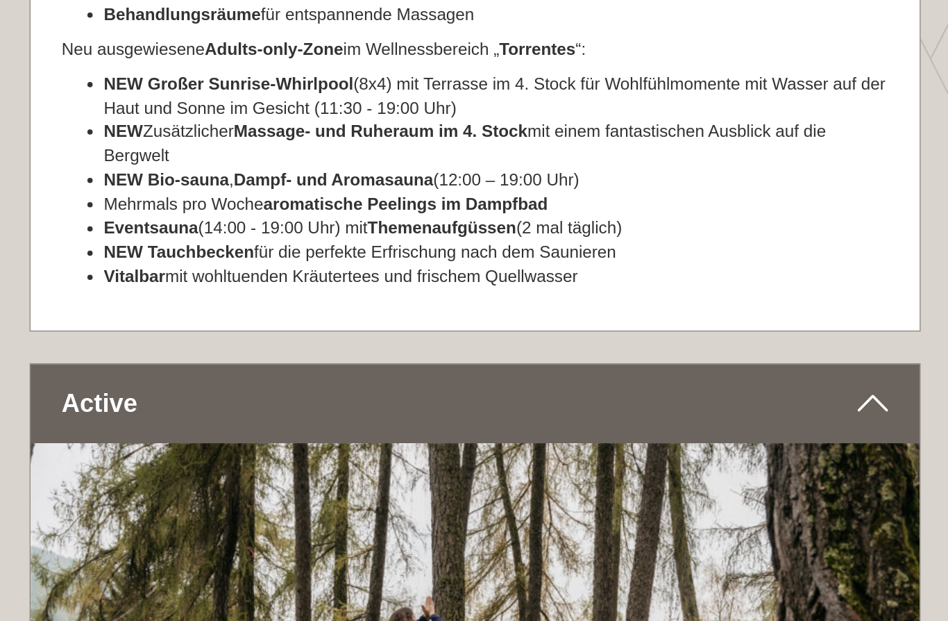
scroll to position [6404, 0]
